Goal: Task Accomplishment & Management: Manage account settings

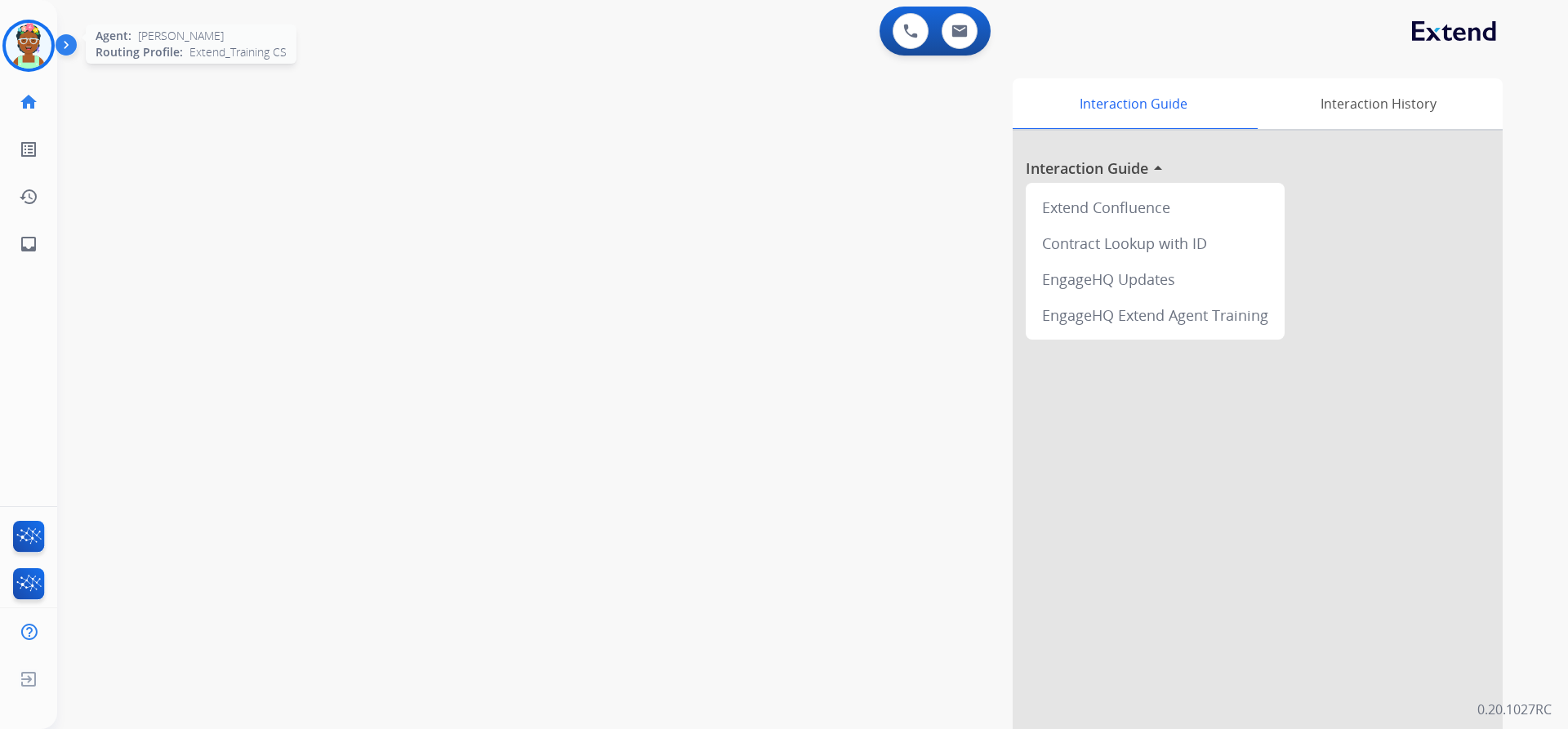
click at [36, 52] on img at bounding box center [28, 45] width 45 height 45
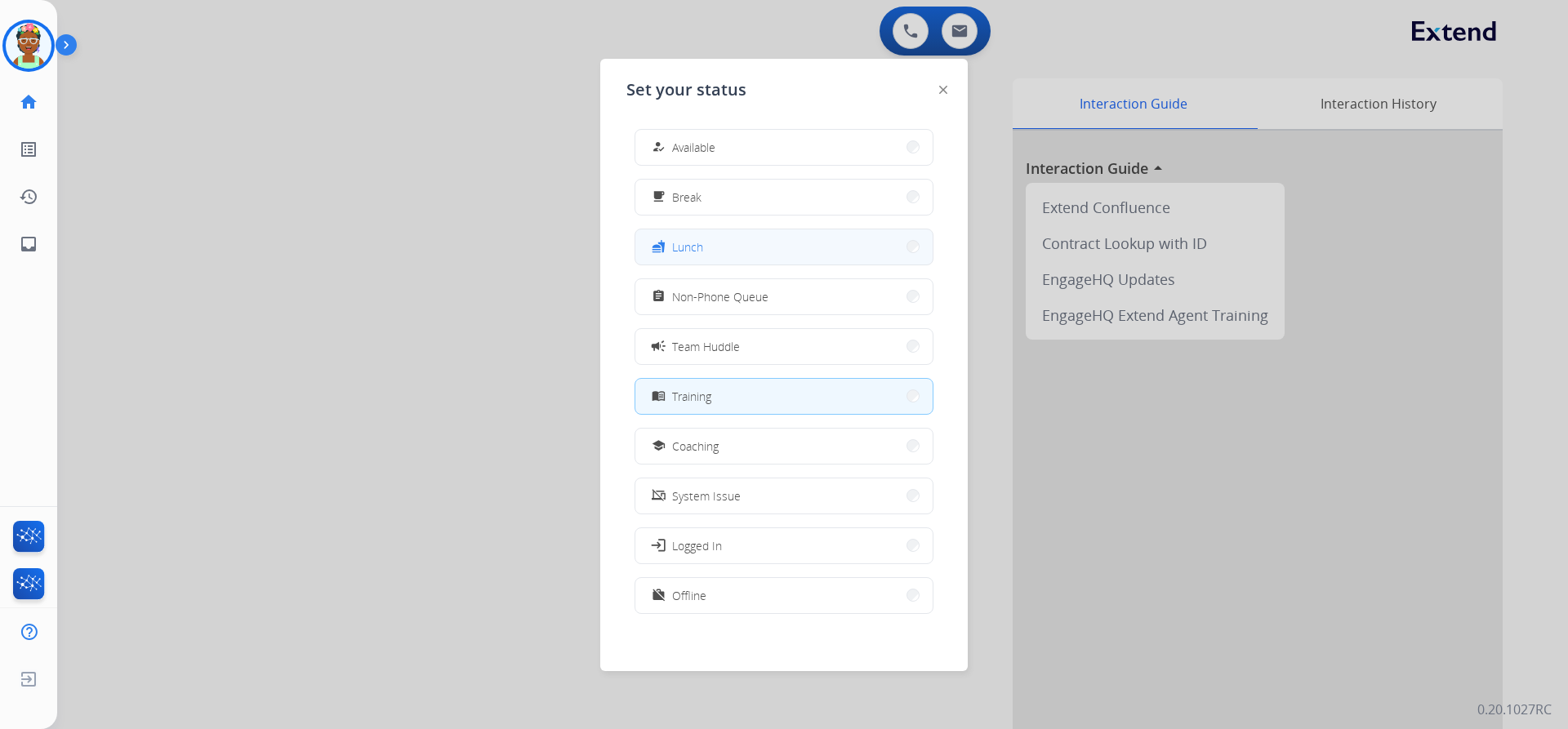
click at [738, 246] on button "fastfood Lunch" at bounding box center [784, 247] width 298 height 35
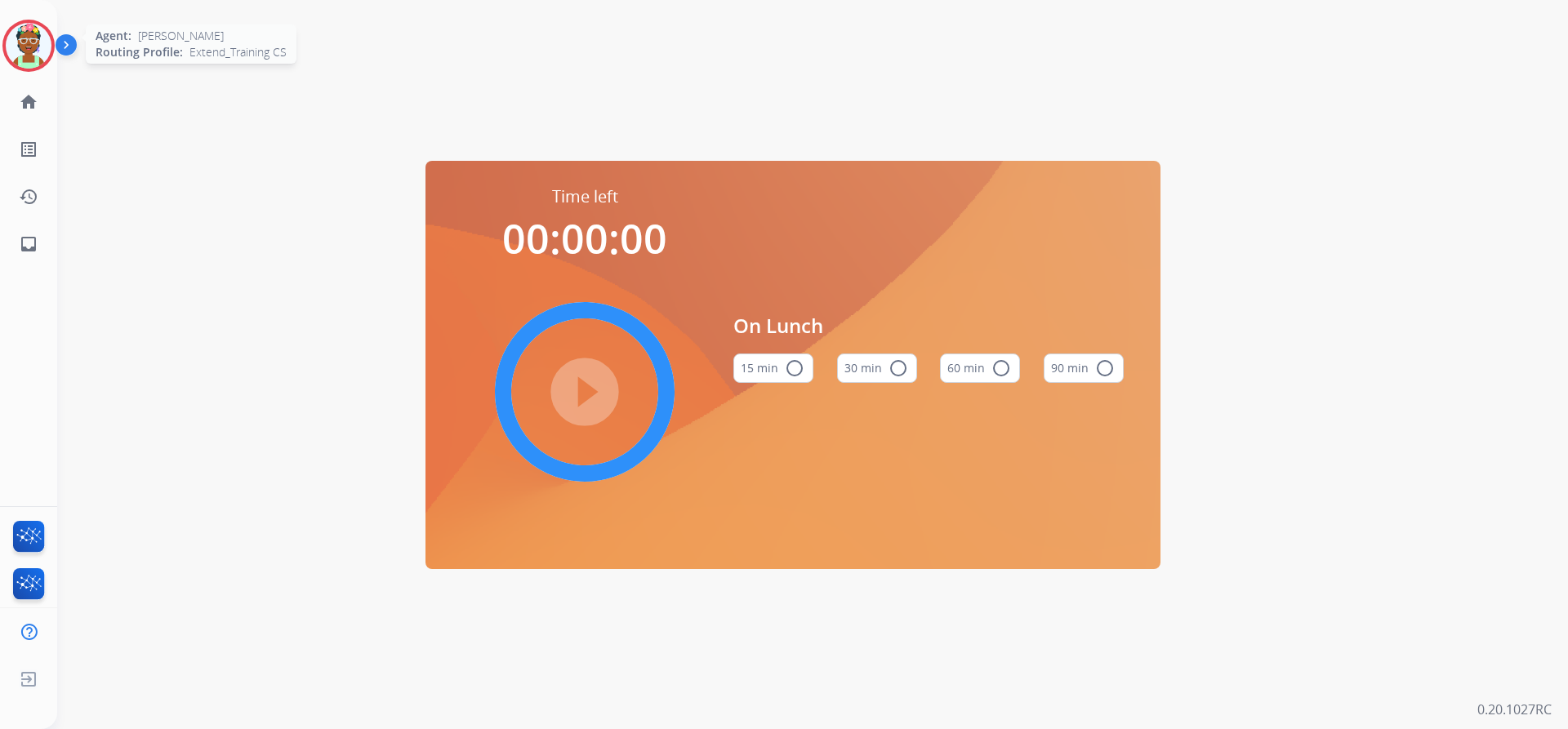
click at [38, 66] on img at bounding box center [28, 45] width 45 height 45
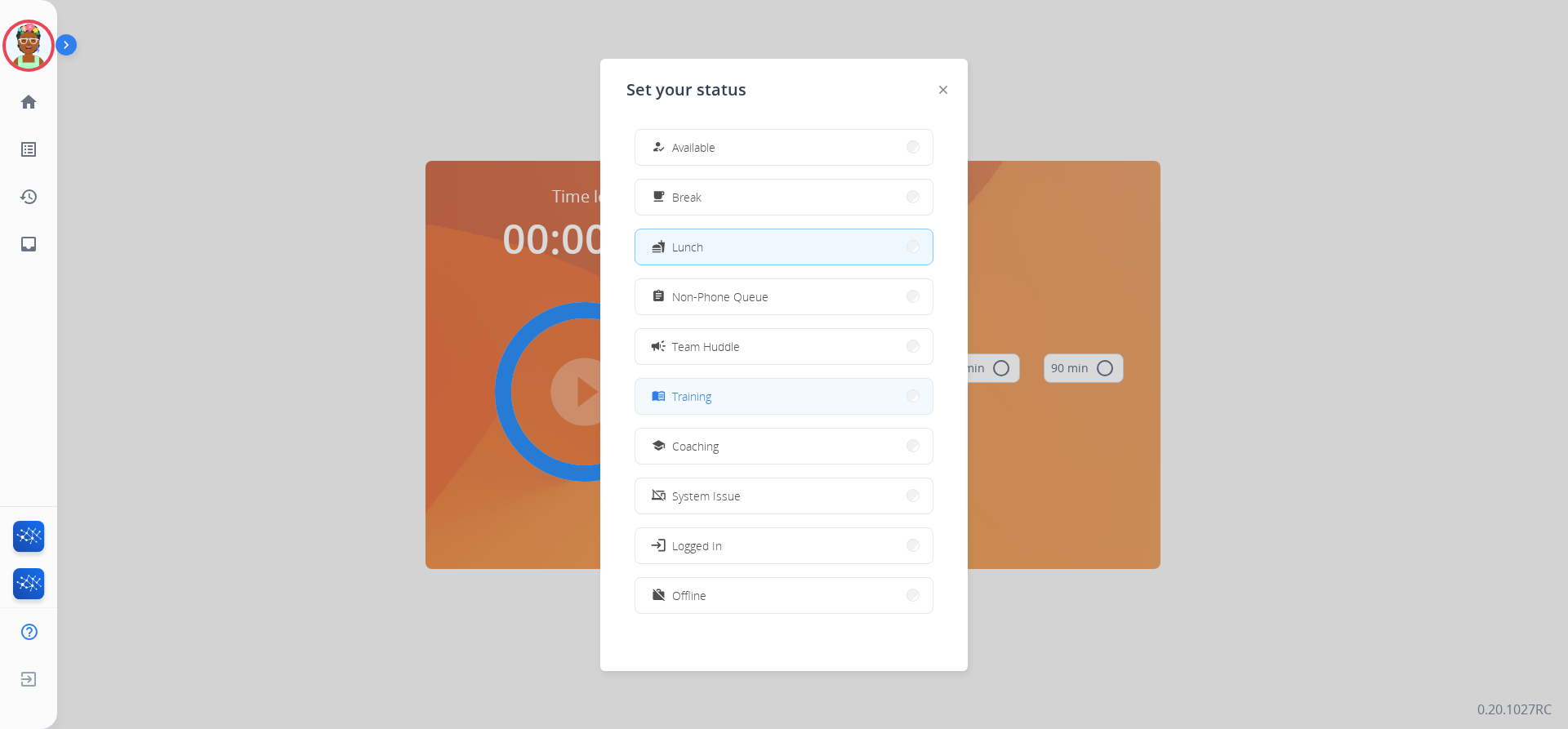
click at [735, 382] on button "menu_book Training" at bounding box center [784, 396] width 298 height 35
